Goal: Find specific page/section: Find specific page/section

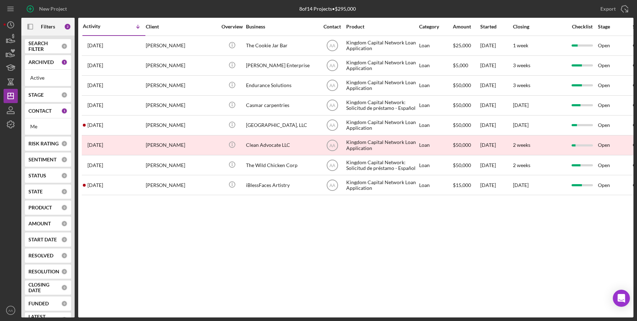
click at [398, 249] on div "Activity Icon/Table Sort Arrow Client Overview Business Contact Product Categor…" at bounding box center [355, 168] width 555 height 300
click at [95, 251] on div "Activity Icon/Table Sort Arrow Client Overview Business Contact Product Categor…" at bounding box center [355, 168] width 555 height 300
click at [32, 26] on icon "Icon/Panel Side Expand" at bounding box center [30, 27] width 16 height 16
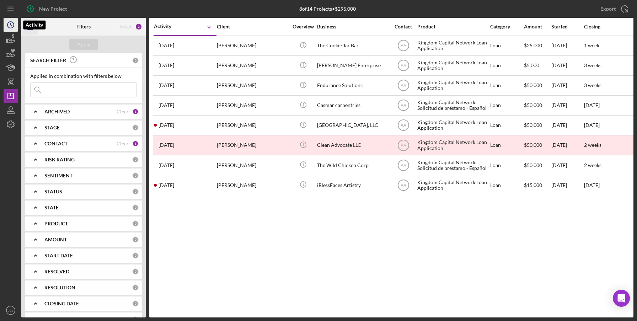
click at [11, 29] on icon "Icon/History" at bounding box center [11, 25] width 18 height 18
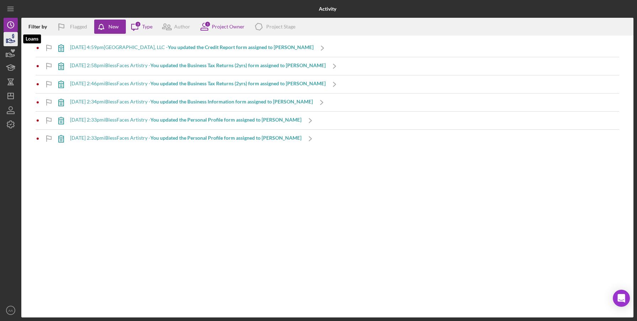
click at [14, 42] on icon "button" at bounding box center [10, 41] width 7 height 4
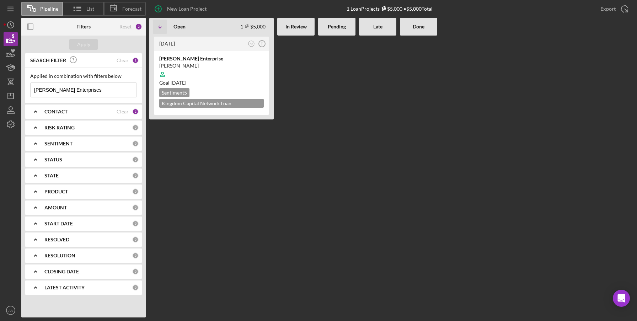
click at [61, 92] on input "[PERSON_NAME] Enterprises" at bounding box center [84, 90] width 106 height 14
drag, startPoint x: 89, startPoint y: 92, endPoint x: -28, endPoint y: 91, distance: 116.9
click at [31, 91] on input "[PERSON_NAME] Enterprises" at bounding box center [84, 90] width 106 height 14
click at [15, 57] on icon "button" at bounding box center [11, 53] width 18 height 18
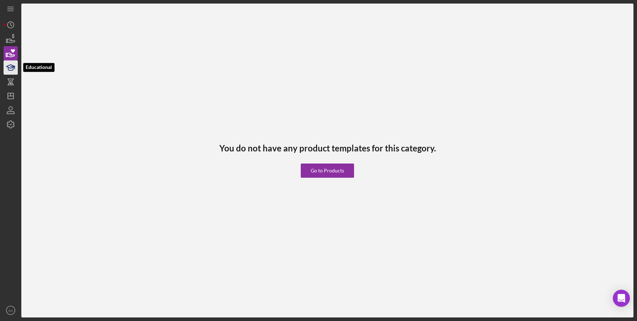
click at [10, 70] on icon "button" at bounding box center [11, 68] width 18 height 18
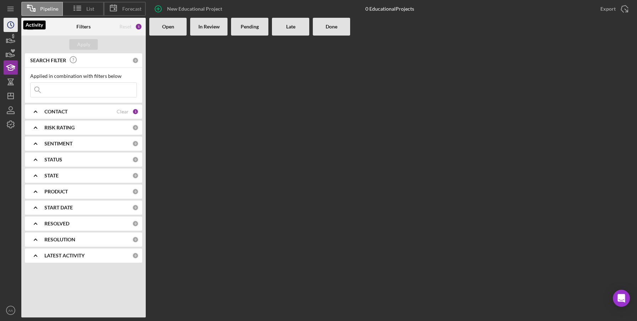
click at [11, 23] on polyline "button" at bounding box center [11, 24] width 1 height 3
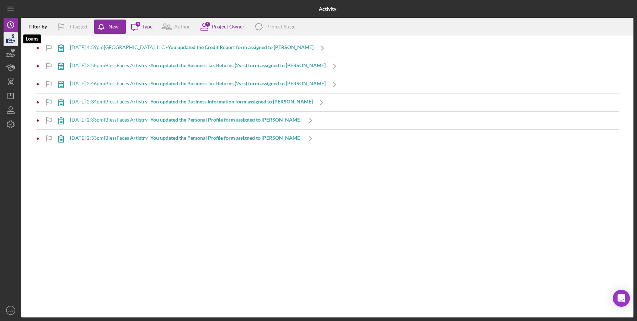
click at [9, 39] on icon "button" at bounding box center [10, 41] width 7 height 4
